Goal: Check status: Check status

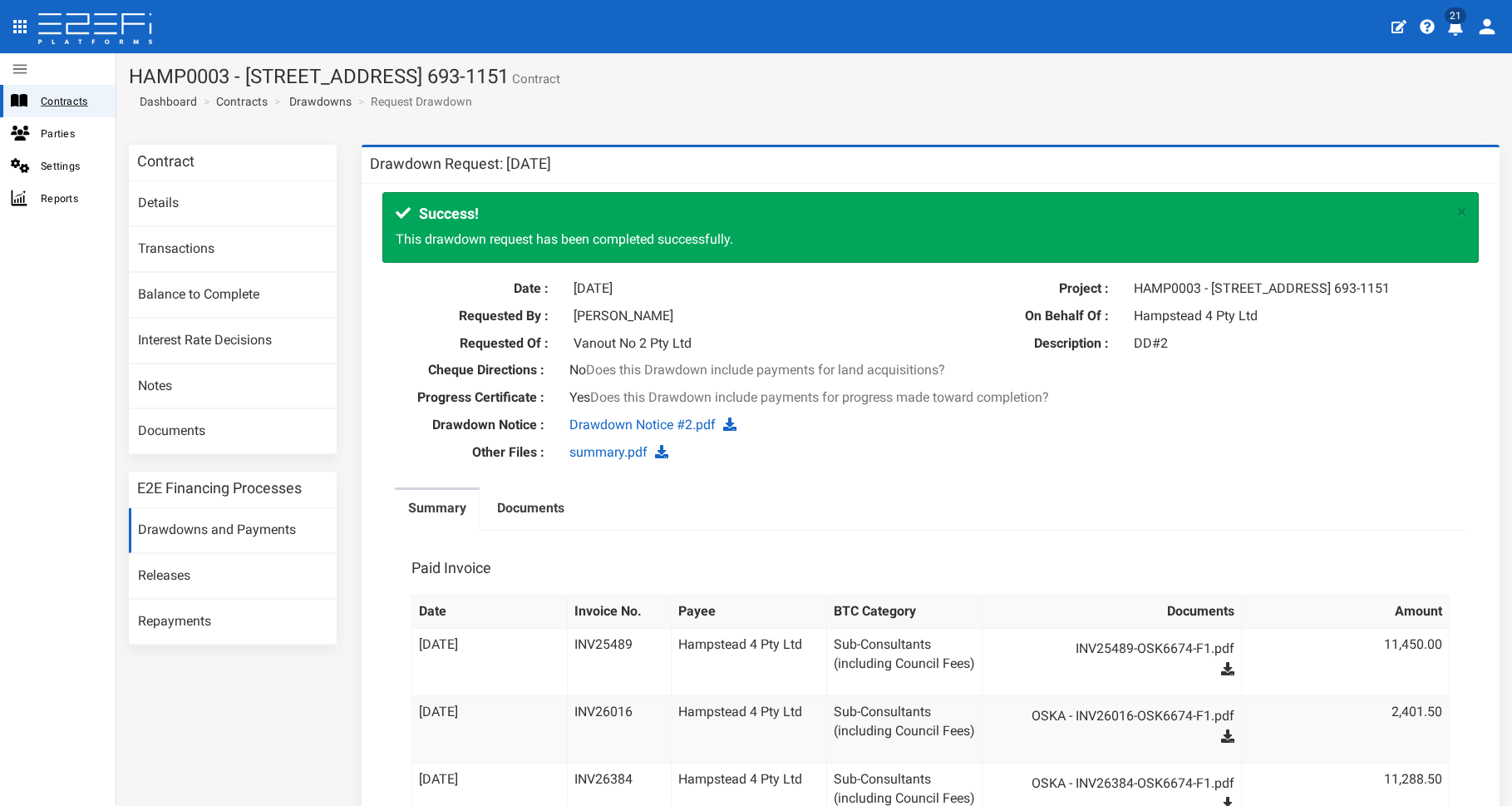
click at [34, 101] on div at bounding box center [25, 101] width 30 height 15
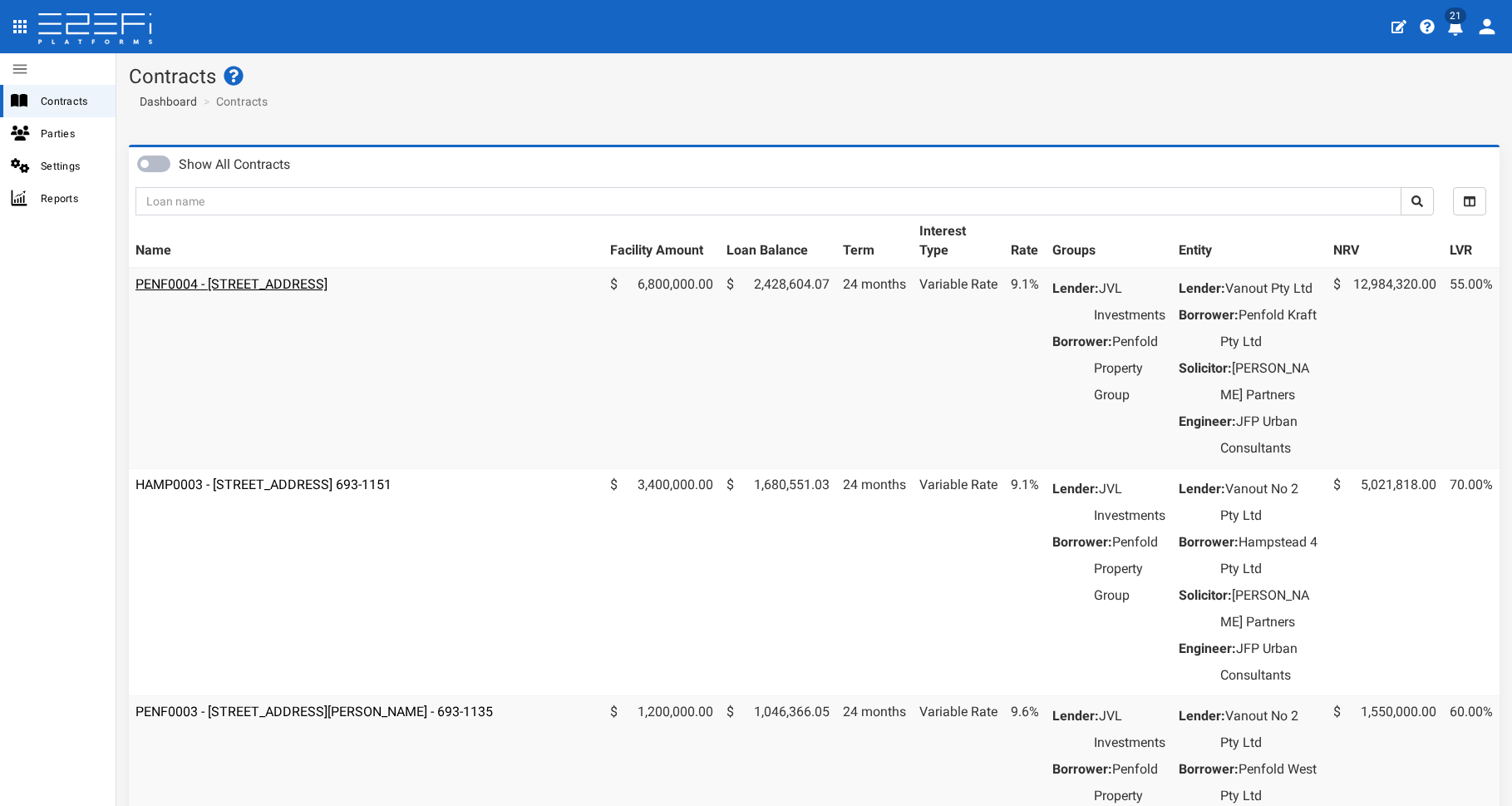
click at [327, 282] on link "PENF0004 - [STREET_ADDRESS]" at bounding box center [231, 283] width 192 height 16
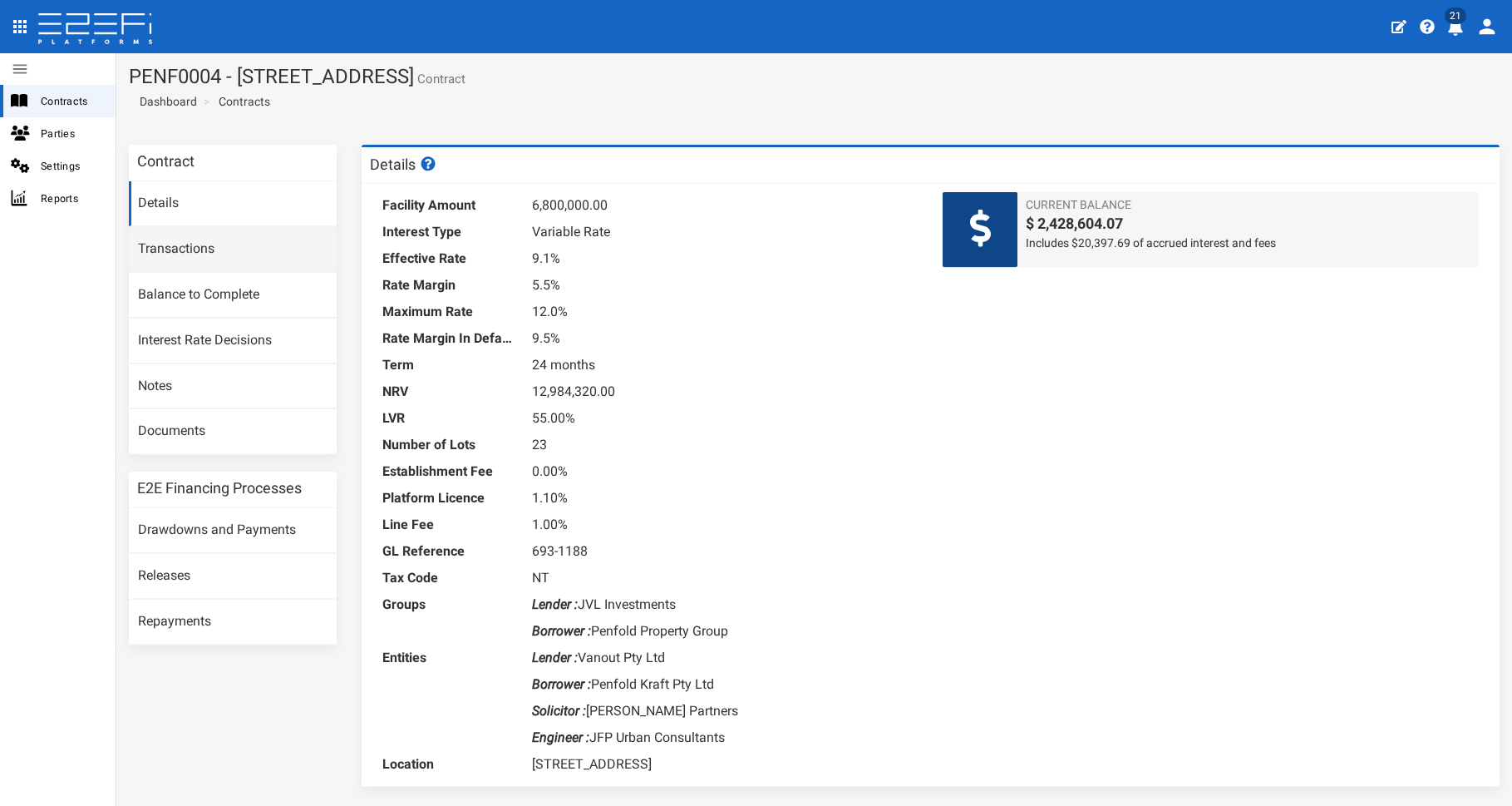
click at [173, 252] on link "Transactions" at bounding box center [233, 249] width 208 height 45
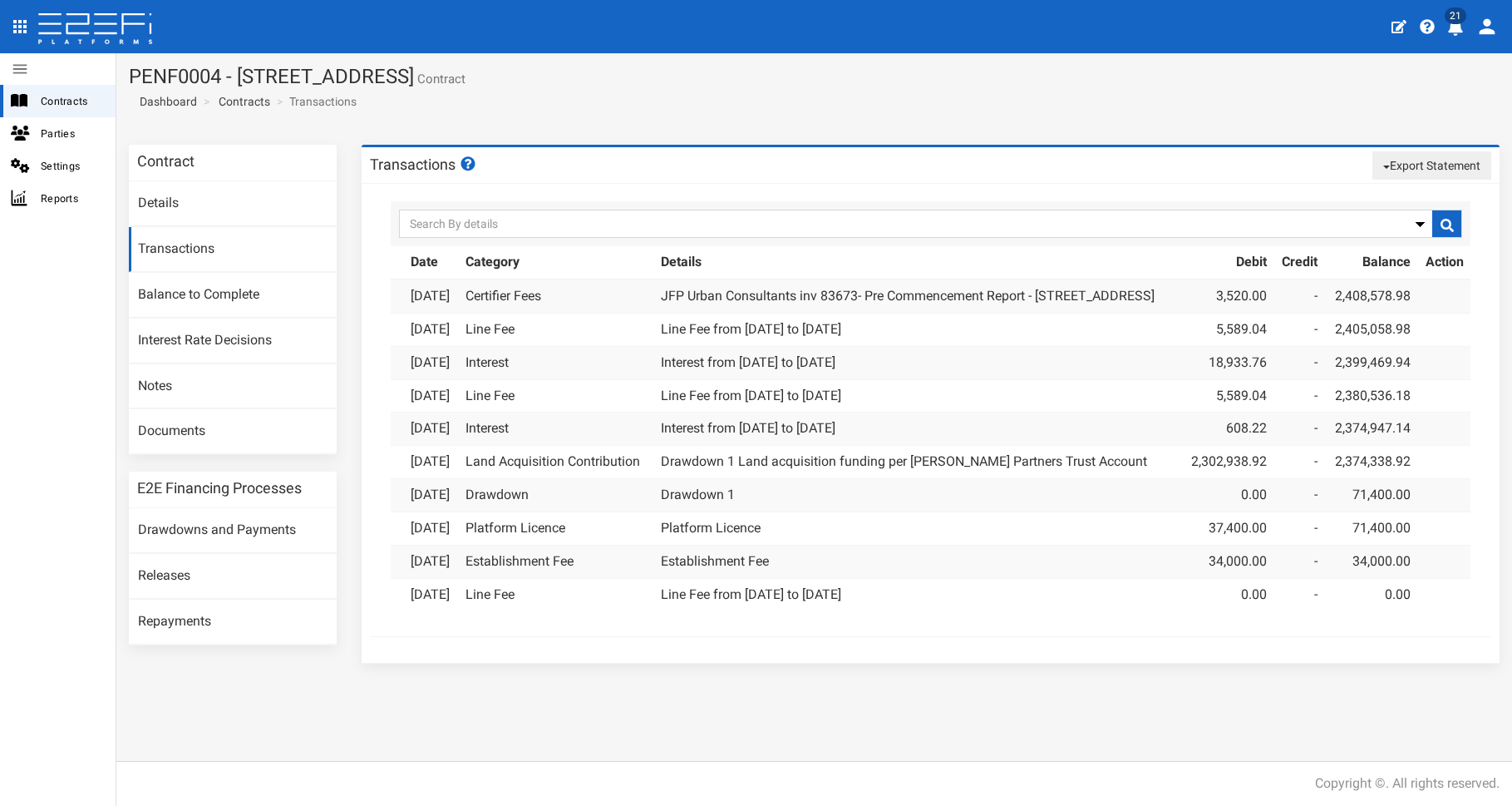
click at [165, 248] on link "Transactions" at bounding box center [233, 249] width 208 height 45
click at [173, 247] on link "Transactions" at bounding box center [233, 249] width 208 height 45
